Goal: Task Accomplishment & Management: Use online tool/utility

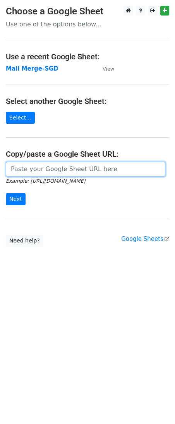
click at [41, 166] on input "url" at bounding box center [86, 169] width 160 height 15
paste input "https://docs.google.com/spreadsheets/d/1jNIuOAK9ubnB9XCiOiTZWoruZzbXrSiWjAIvgOd…"
type input "https://docs.google.com/spreadsheets/d/1jNIuOAK9ubnB9XCiOiTZWoruZzbXrSiWjAIvgOd…"
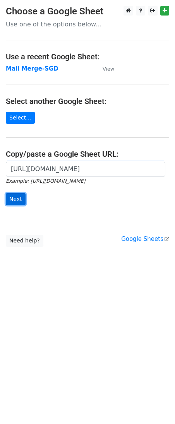
click at [24, 199] on input "Next" at bounding box center [16, 199] width 20 height 12
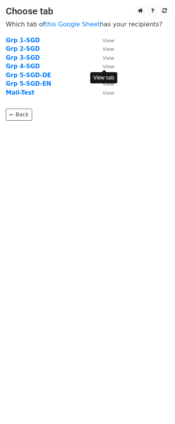
click at [111, 66] on small "View" at bounding box center [109, 67] width 12 height 6
click at [20, 65] on strong "Grp 4-SGD" at bounding box center [23, 66] width 34 height 7
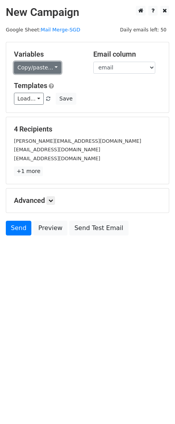
click at [28, 72] on link "Copy/paste..." at bounding box center [37, 68] width 47 height 12
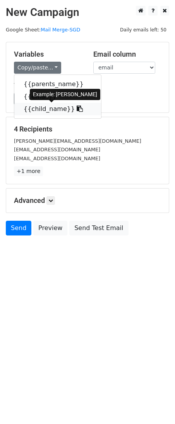
click at [48, 109] on link "{{child_name}}" at bounding box center [57, 109] width 87 height 12
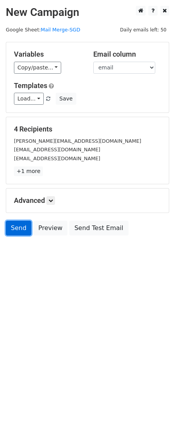
click at [17, 231] on link "Send" at bounding box center [19, 228] width 26 height 15
